Goal: Information Seeking & Learning: Learn about a topic

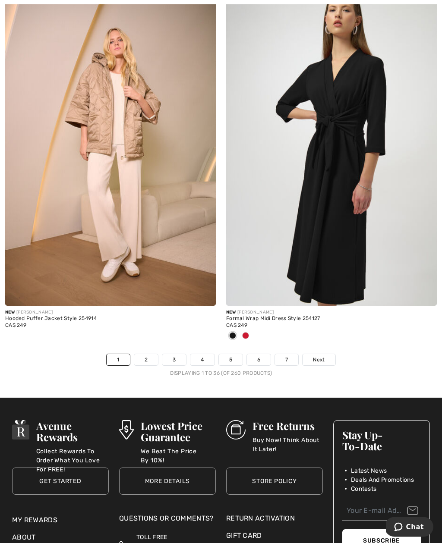
scroll to position [6367, 0]
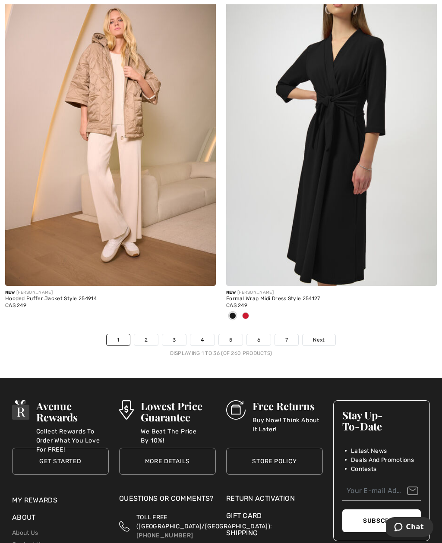
click at [318, 337] on span "Next" at bounding box center [319, 340] width 12 height 8
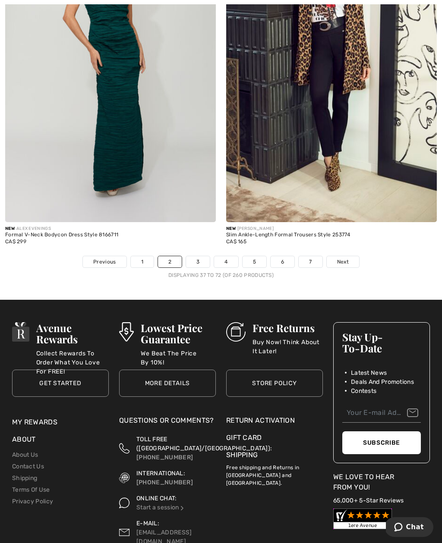
scroll to position [6435, 0]
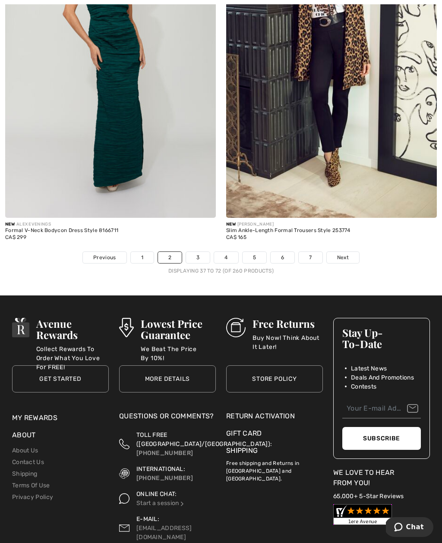
click at [342, 254] on span "Next" at bounding box center [343, 258] width 12 height 8
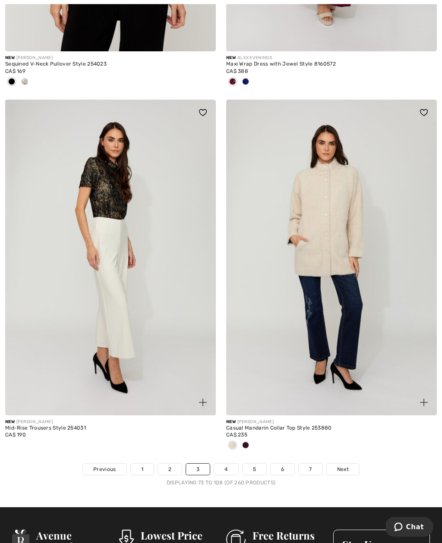
scroll to position [6209, 0]
click at [226, 469] on link "4" at bounding box center [226, 469] width 24 height 11
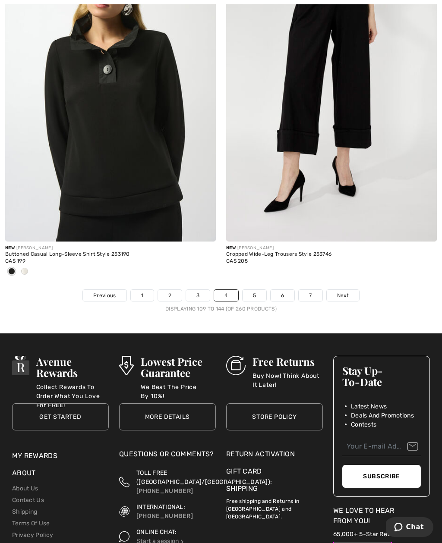
scroll to position [6438, 0]
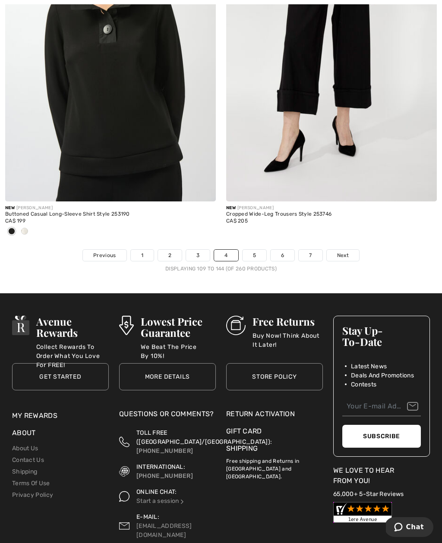
click at [344, 252] on span "Next" at bounding box center [343, 256] width 12 height 8
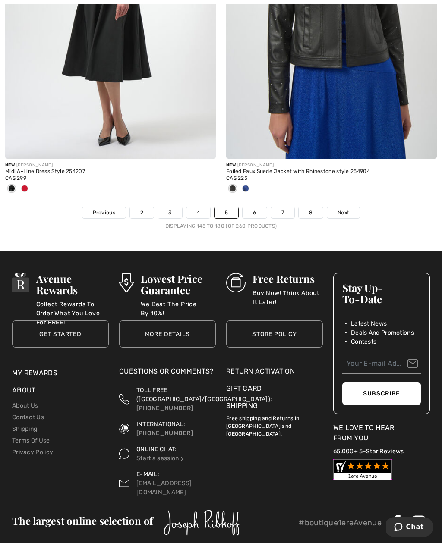
scroll to position [6520, 0]
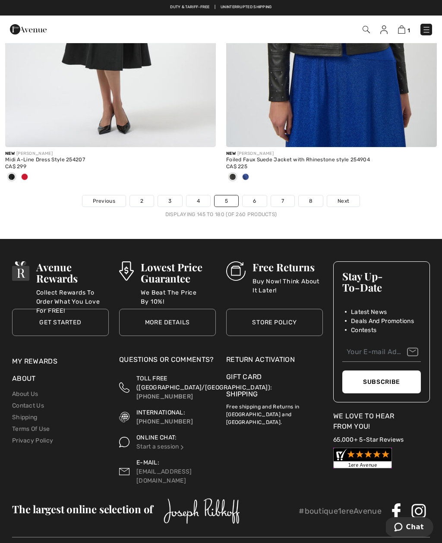
click at [346, 197] on span "Next" at bounding box center [343, 201] width 12 height 8
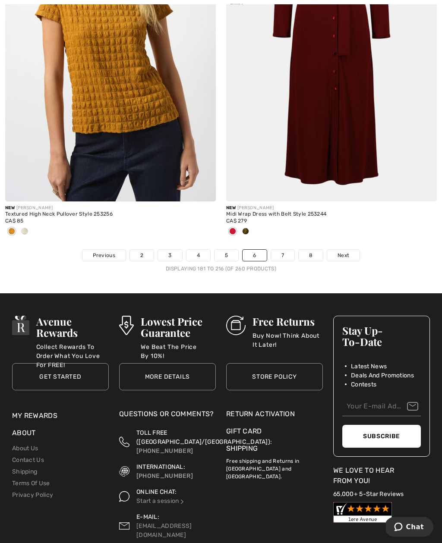
scroll to position [6423, 0]
click at [282, 250] on link "7" at bounding box center [282, 255] width 23 height 11
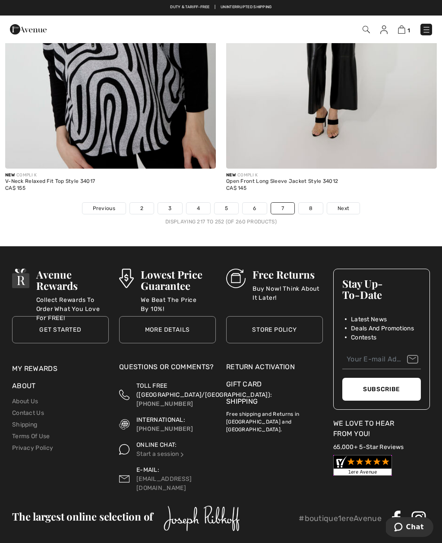
scroll to position [6427, 0]
click at [348, 205] on span "Next" at bounding box center [343, 209] width 12 height 8
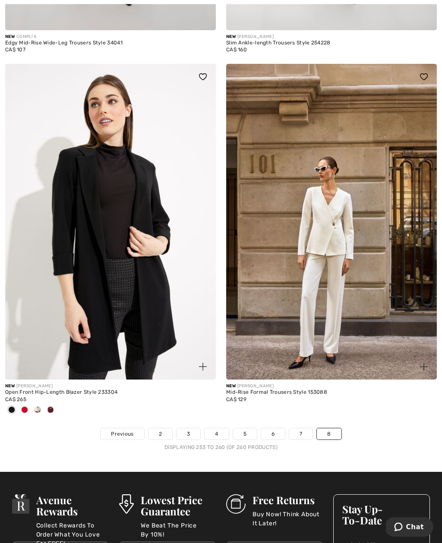
scroll to position [1195, 0]
